Goal: Find specific page/section

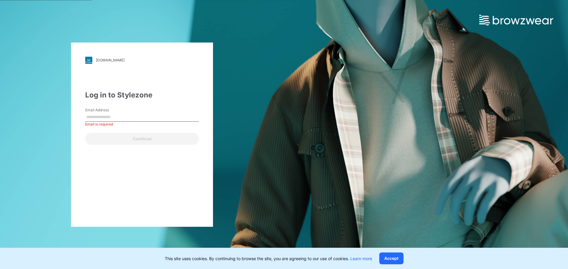
type input "**********"
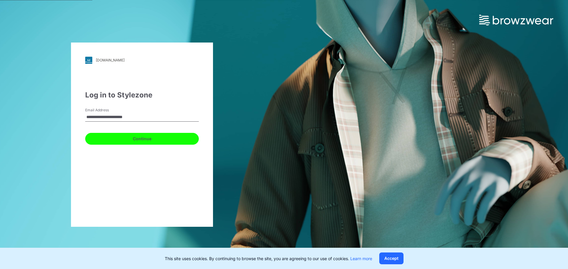
click at [170, 141] on button "Continue" at bounding box center [142, 139] width 114 height 12
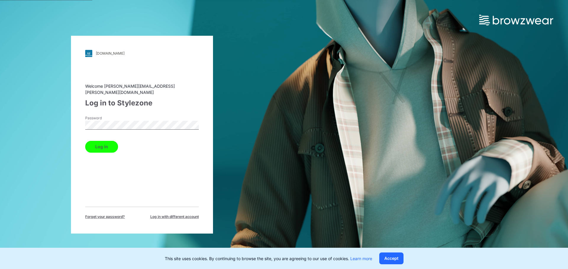
click at [102, 143] on button "Log in" at bounding box center [101, 147] width 33 height 12
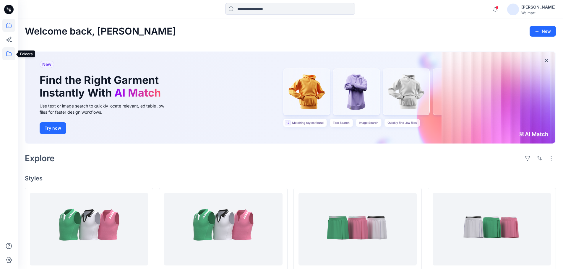
click at [9, 53] on icon at bounding box center [8, 53] width 13 height 13
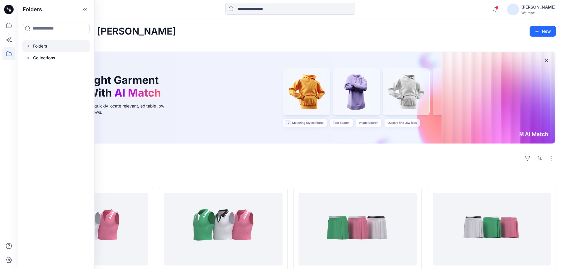
click at [26, 45] on icon "button" at bounding box center [28, 46] width 5 height 5
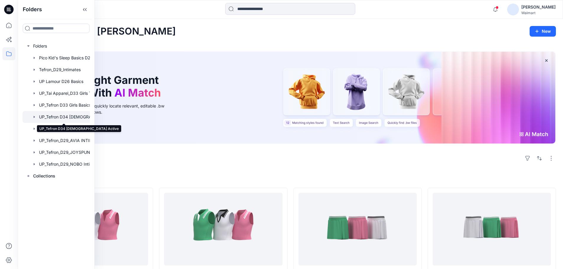
click at [73, 117] on div at bounding box center [63, 117] width 83 height 12
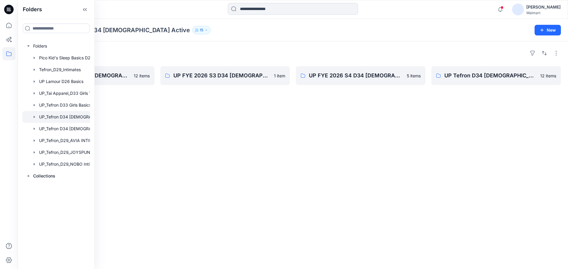
click at [202, 132] on div "Folders UP FYE 2027 S1 D34 [DEMOGRAPHIC_DATA] Active Tefron 12 items UP FYE 202…" at bounding box center [293, 155] width 550 height 228
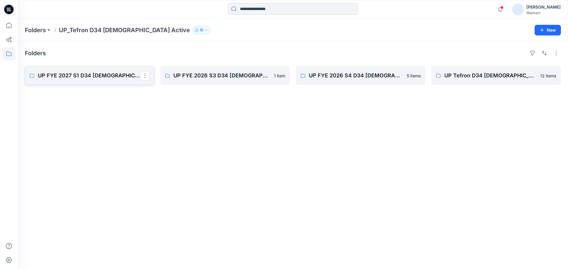
click at [106, 76] on p "UP FYE 2027 S1 D34 [DEMOGRAPHIC_DATA] Active Tefron" at bounding box center [89, 76] width 102 height 8
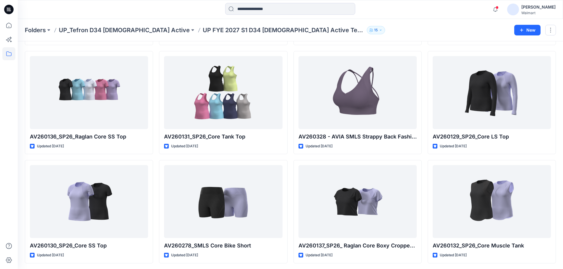
scroll to position [126, 0]
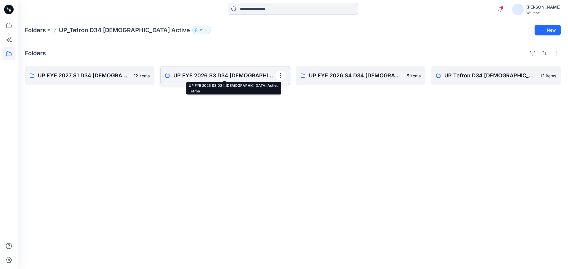
click at [204, 76] on p "UP FYE 2026 S3 D34 [DEMOGRAPHIC_DATA] Active Tefron" at bounding box center [224, 76] width 102 height 8
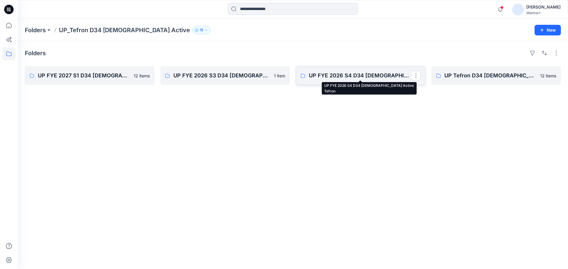
click at [342, 72] on p "UP FYE 2026 S4 D34 [DEMOGRAPHIC_DATA] Active Tefron" at bounding box center [360, 76] width 102 height 8
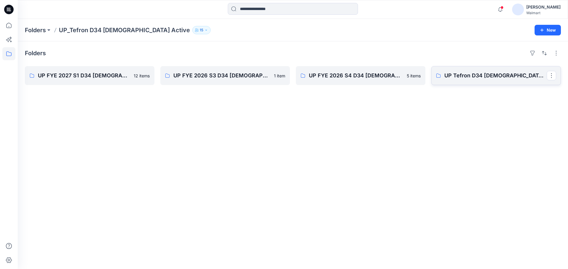
click at [499, 77] on p "UP Tefron D34 [DEMOGRAPHIC_DATA] Active Board" at bounding box center [495, 76] width 102 height 8
